Goal: Information Seeking & Learning: Learn about a topic

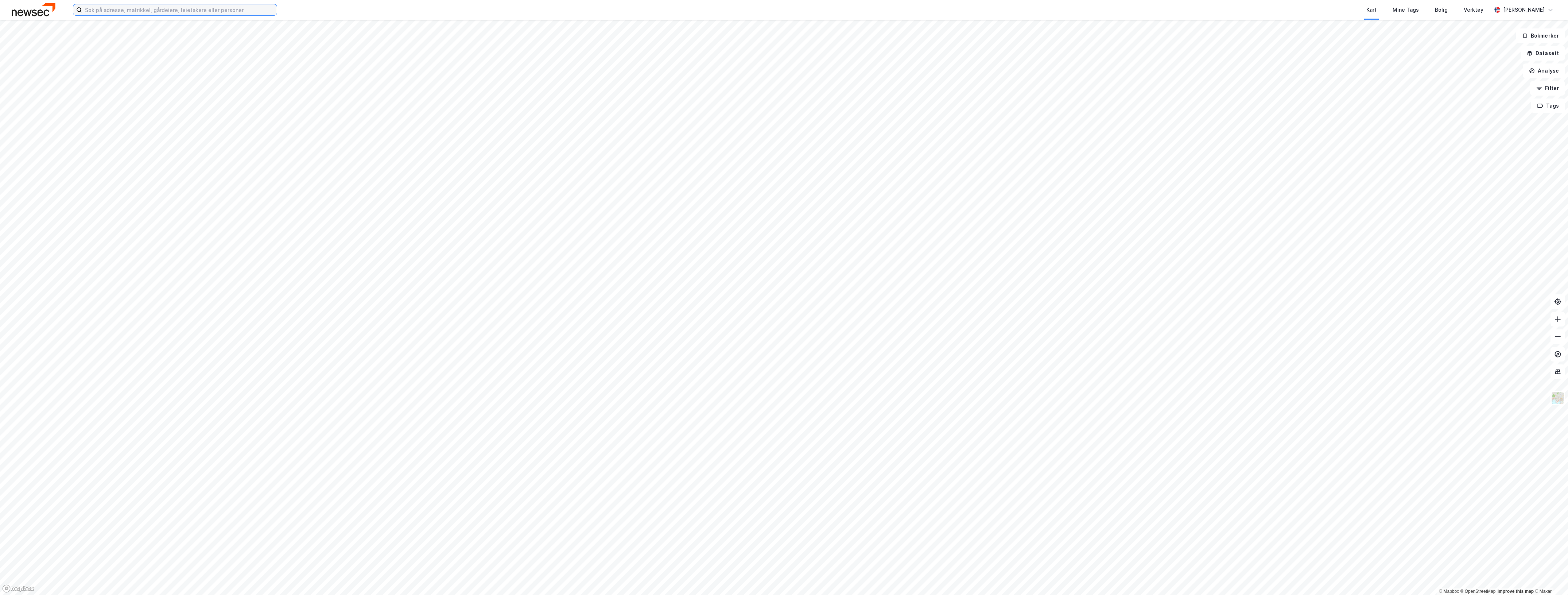
click at [152, 9] on input at bounding box center [180, 10] width 195 height 11
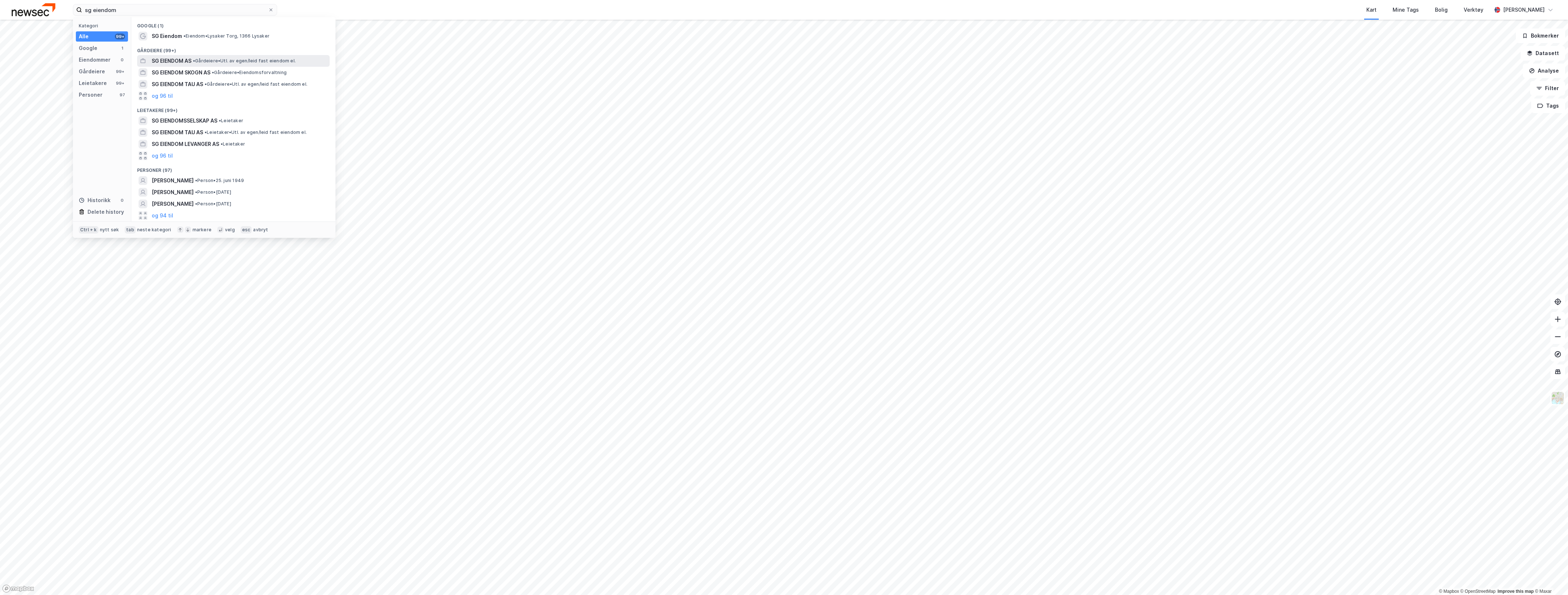
click at [227, 57] on div "SG EIENDOM AS • Gårdeiere • Utl. av egen/leid fast eiendom el." at bounding box center [240, 61] width 177 height 9
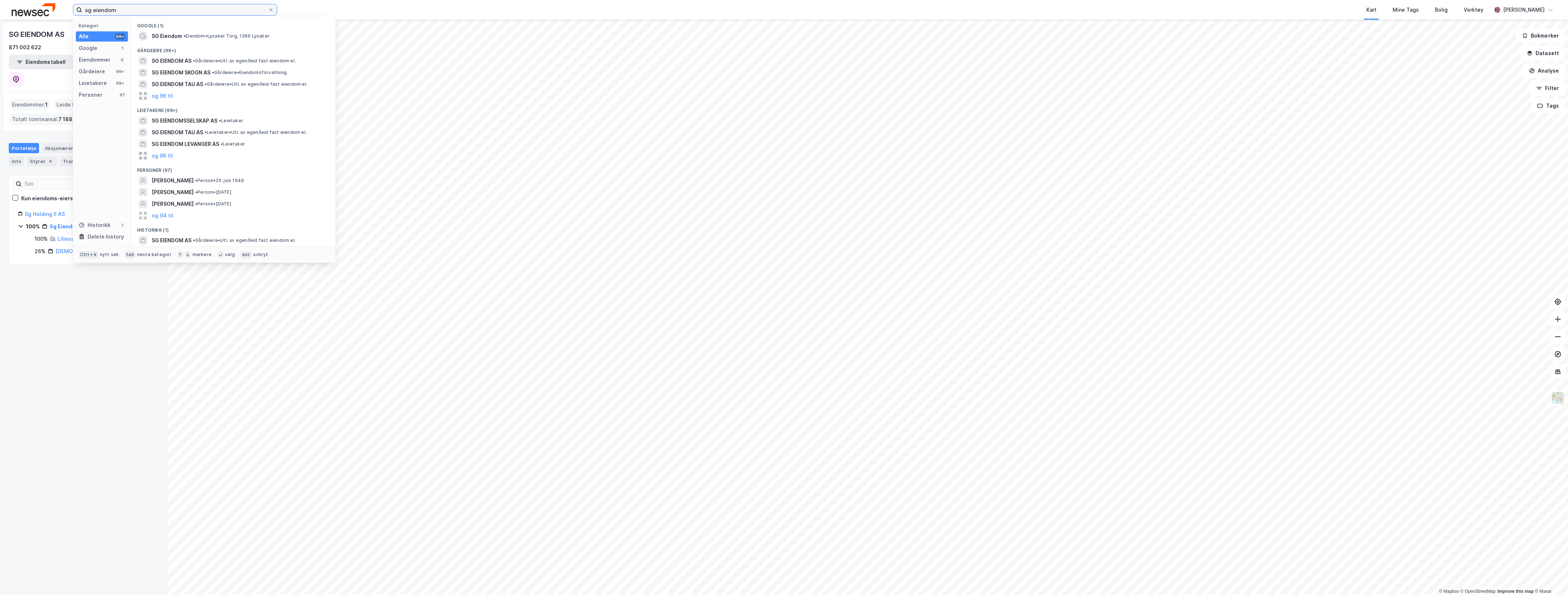
drag, startPoint x: 119, startPoint y: 11, endPoint x: 77, endPoint y: 10, distance: 42.0
click at [77, 10] on label "sg eiendom" at bounding box center [175, 10] width 204 height 12
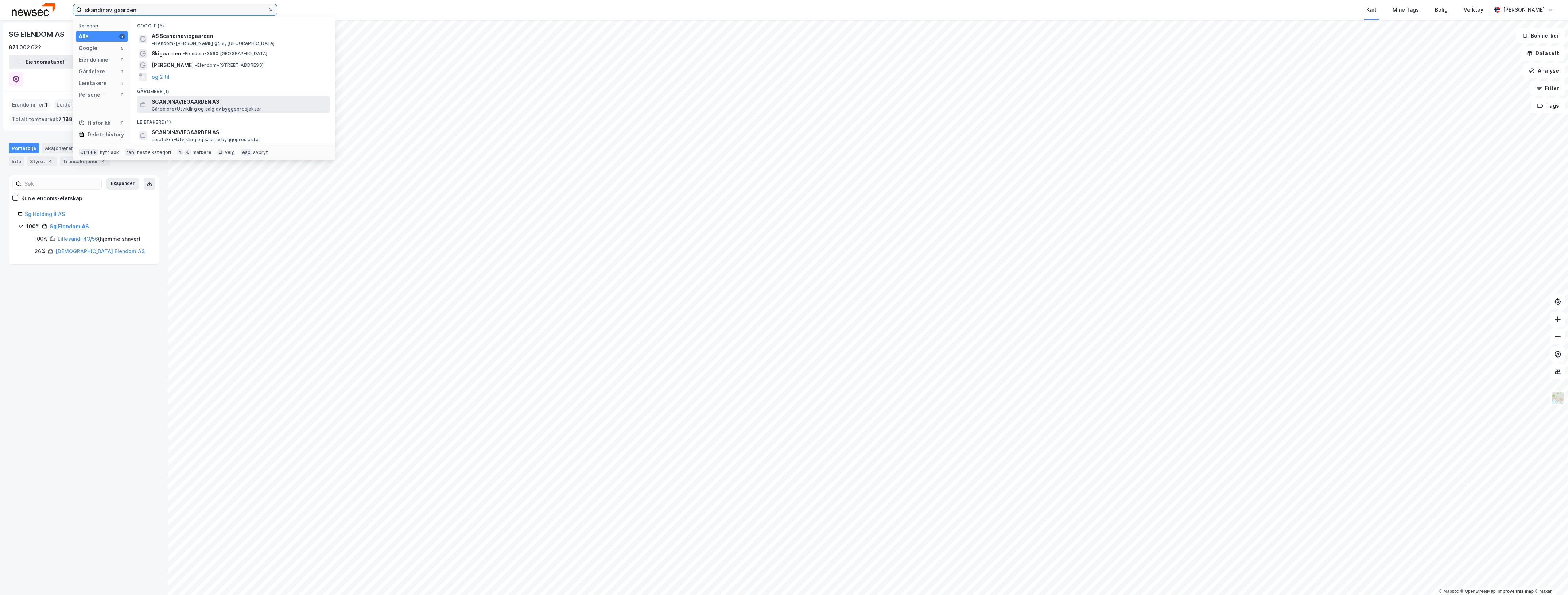
type input "skandinavigaarden"
click at [195, 97] on span "SCANDINAVIEGAARDEN AS" at bounding box center [239, 102] width 175 height 9
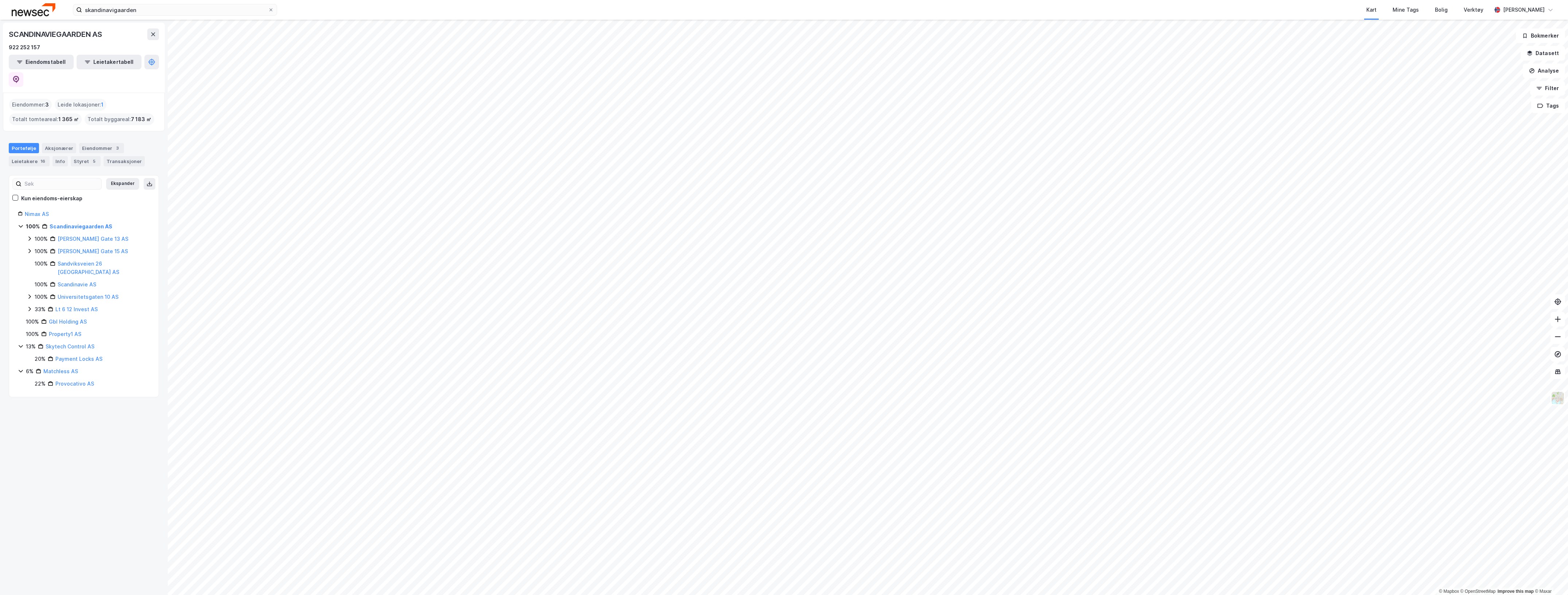
click at [29, 294] on icon at bounding box center [30, 297] width 6 height 6
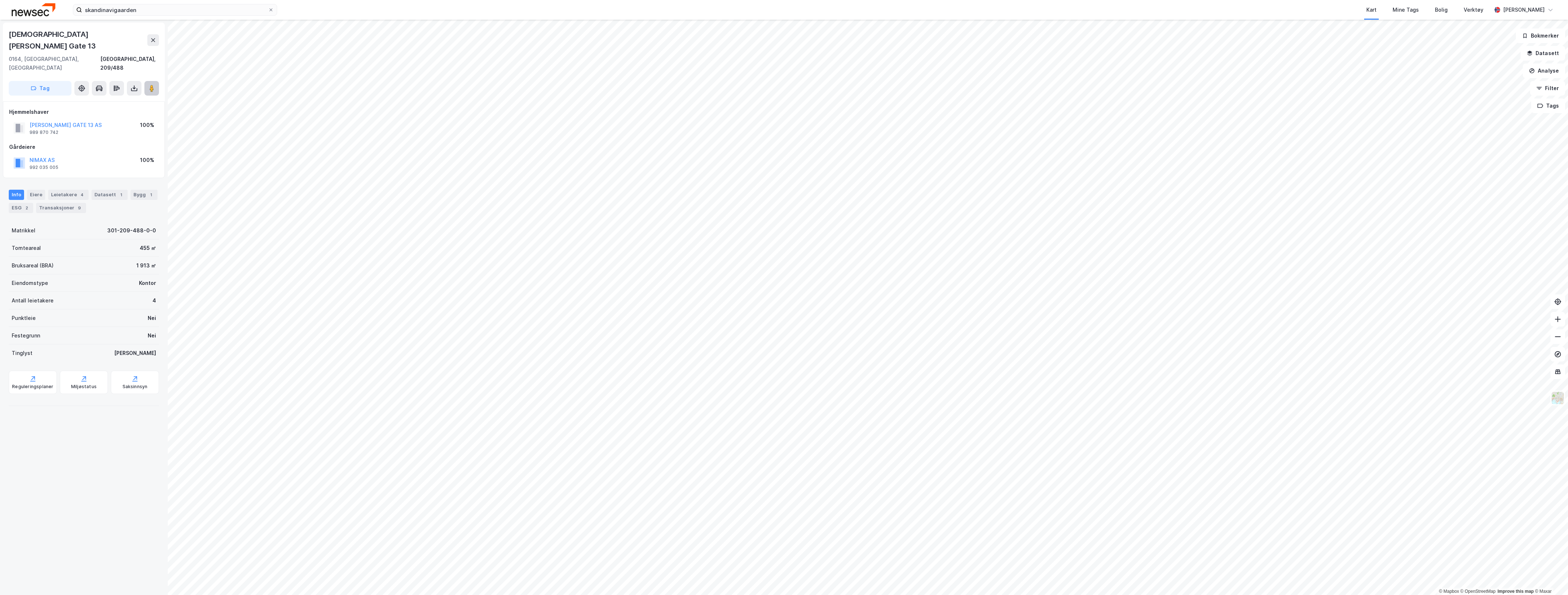
click at [150, 85] on image at bounding box center [152, 88] width 4 height 7
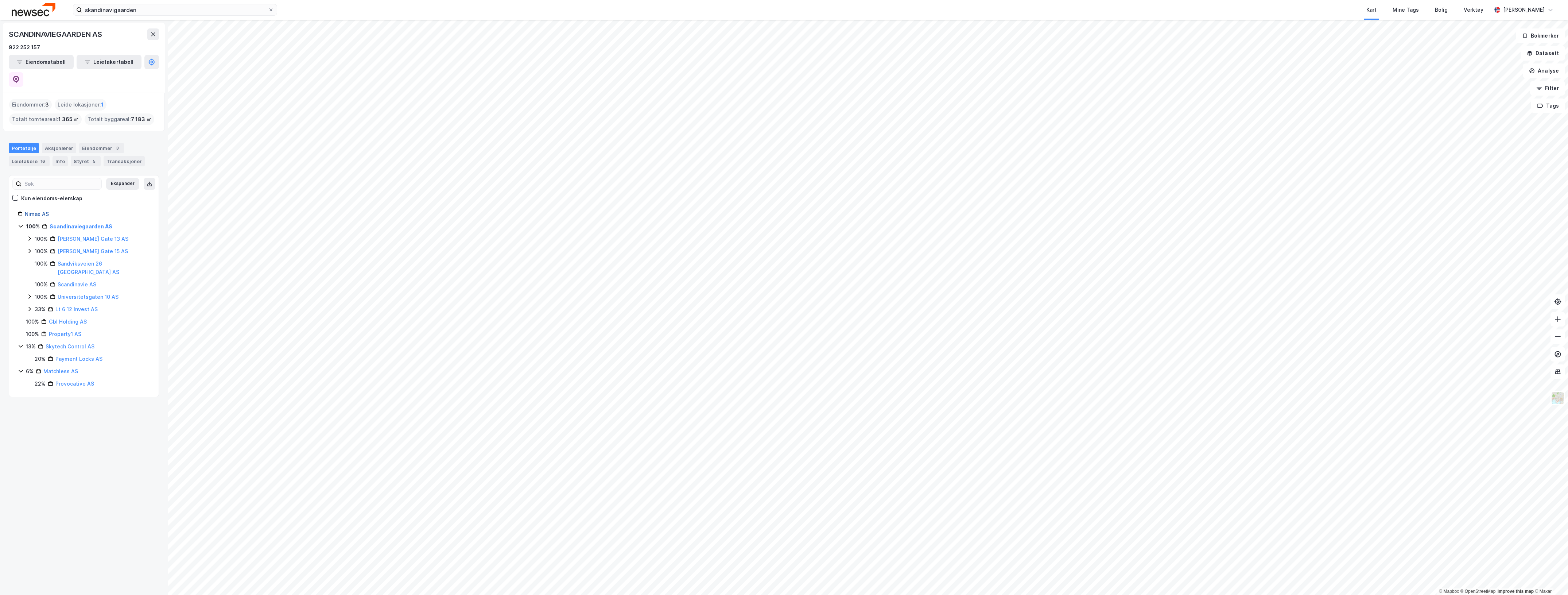
click at [31, 211] on link "Nimax AS" at bounding box center [37, 214] width 24 height 6
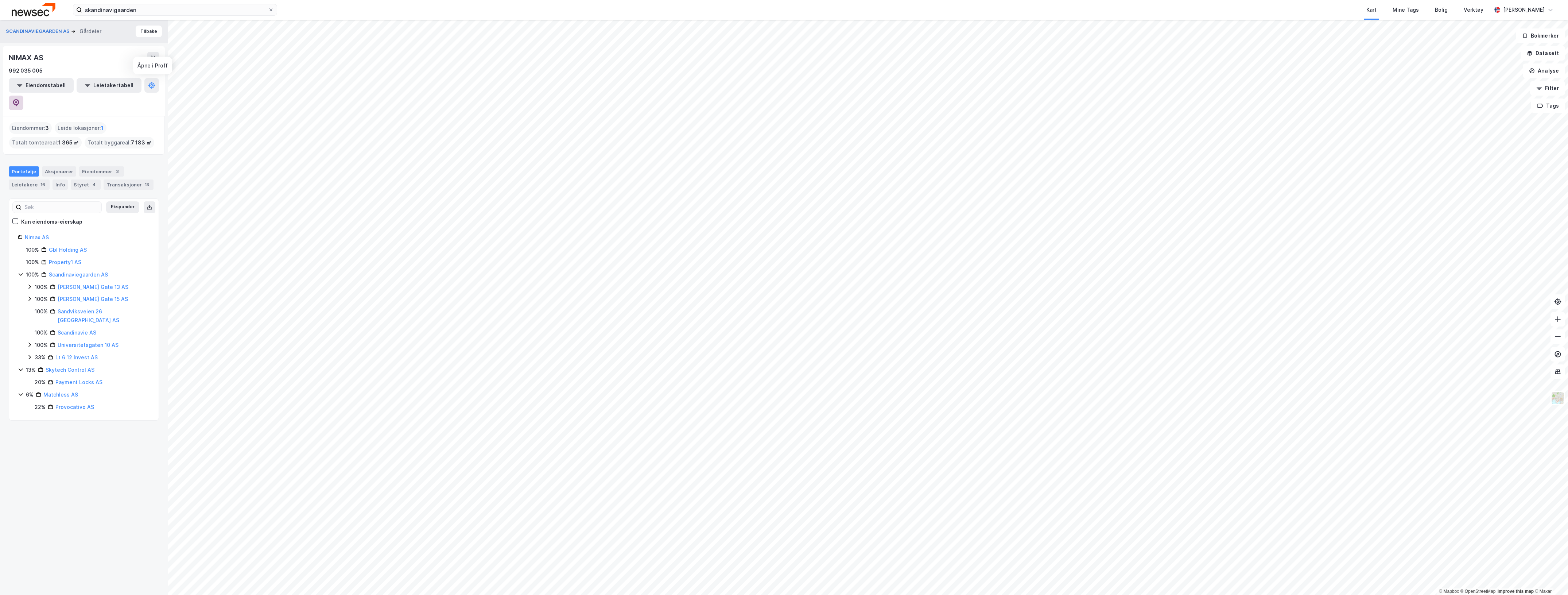
click at [19, 99] on icon at bounding box center [16, 103] width 7 height 7
